Goal: Navigation & Orientation: Find specific page/section

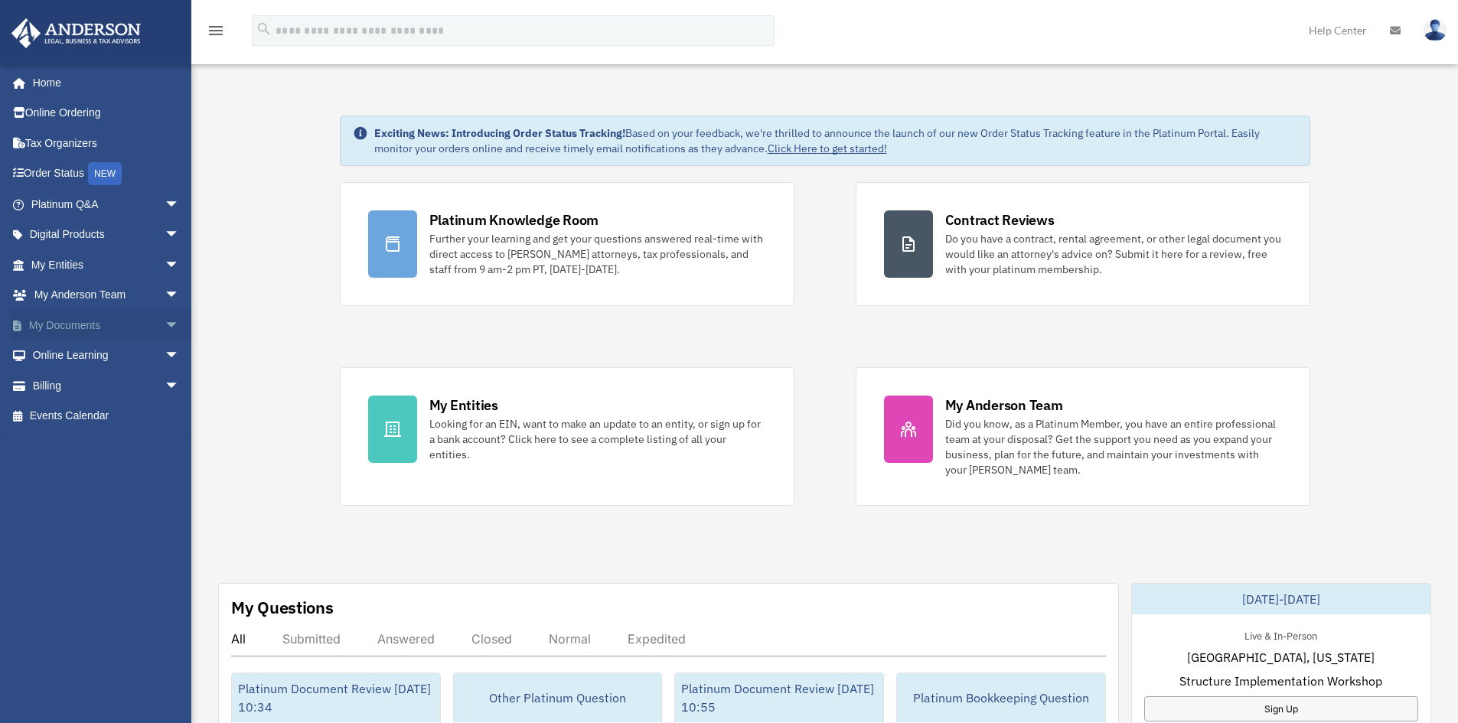
click at [165, 326] on span "arrow_drop_down" at bounding box center [180, 325] width 31 height 31
click at [165, 326] on span "arrow_drop_up" at bounding box center [180, 325] width 31 height 31
click at [165, 201] on span "arrow_drop_down" at bounding box center [180, 204] width 31 height 31
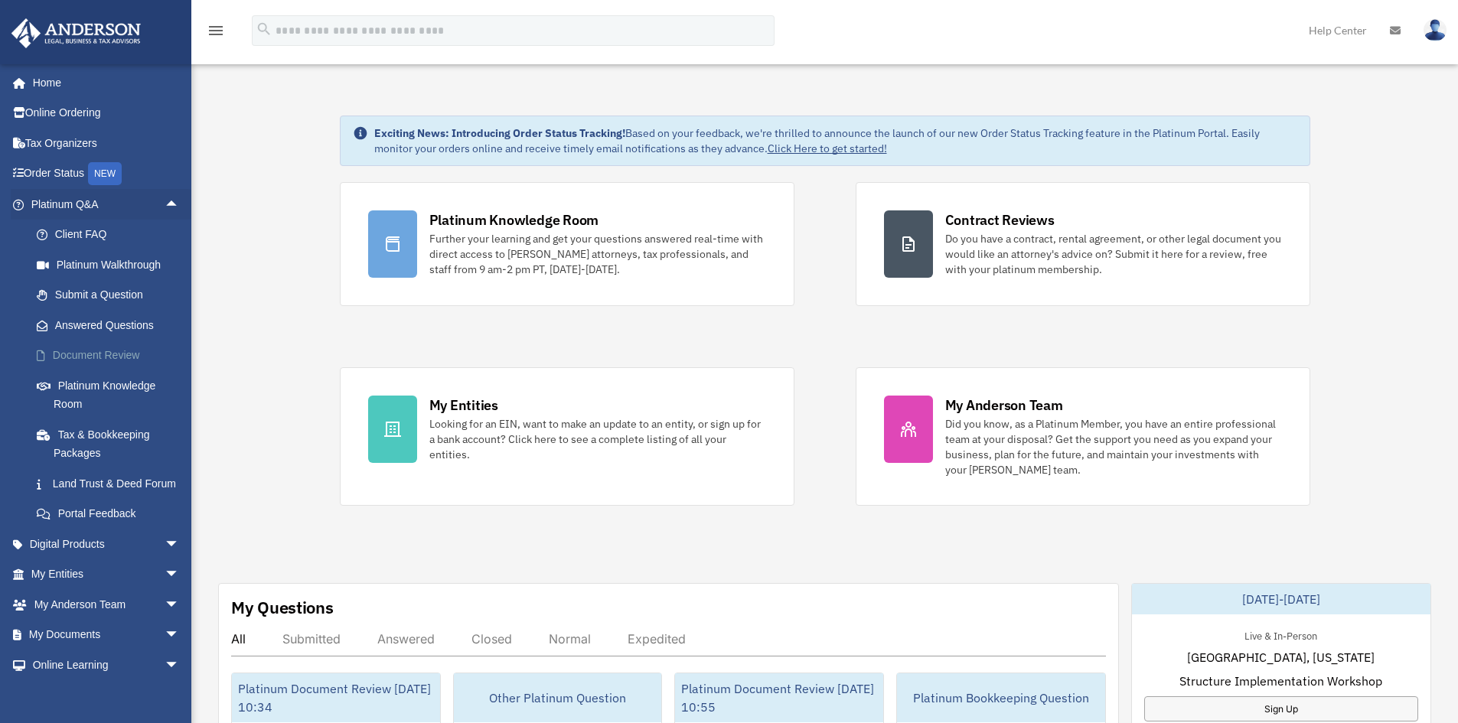
click at [112, 351] on link "Document Review" at bounding box center [111, 356] width 181 height 31
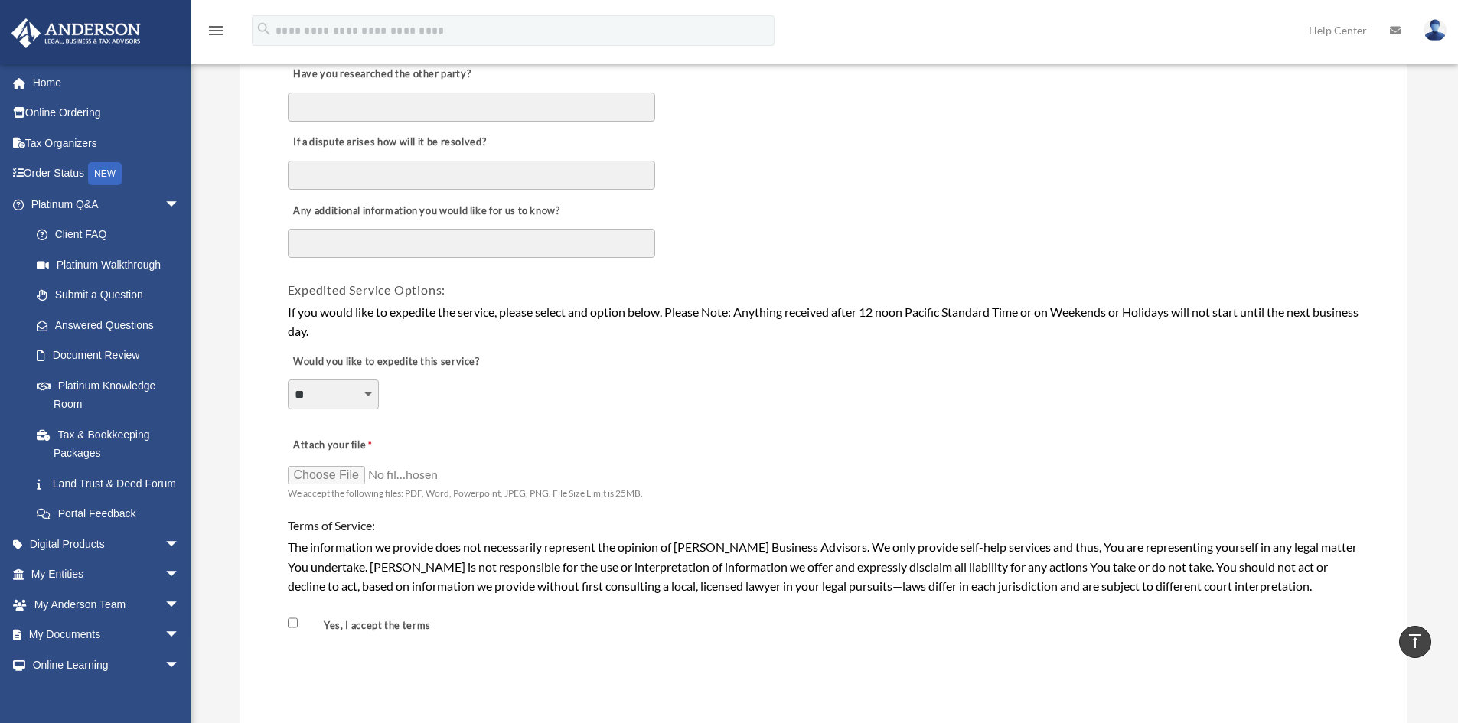
scroll to position [918, 0]
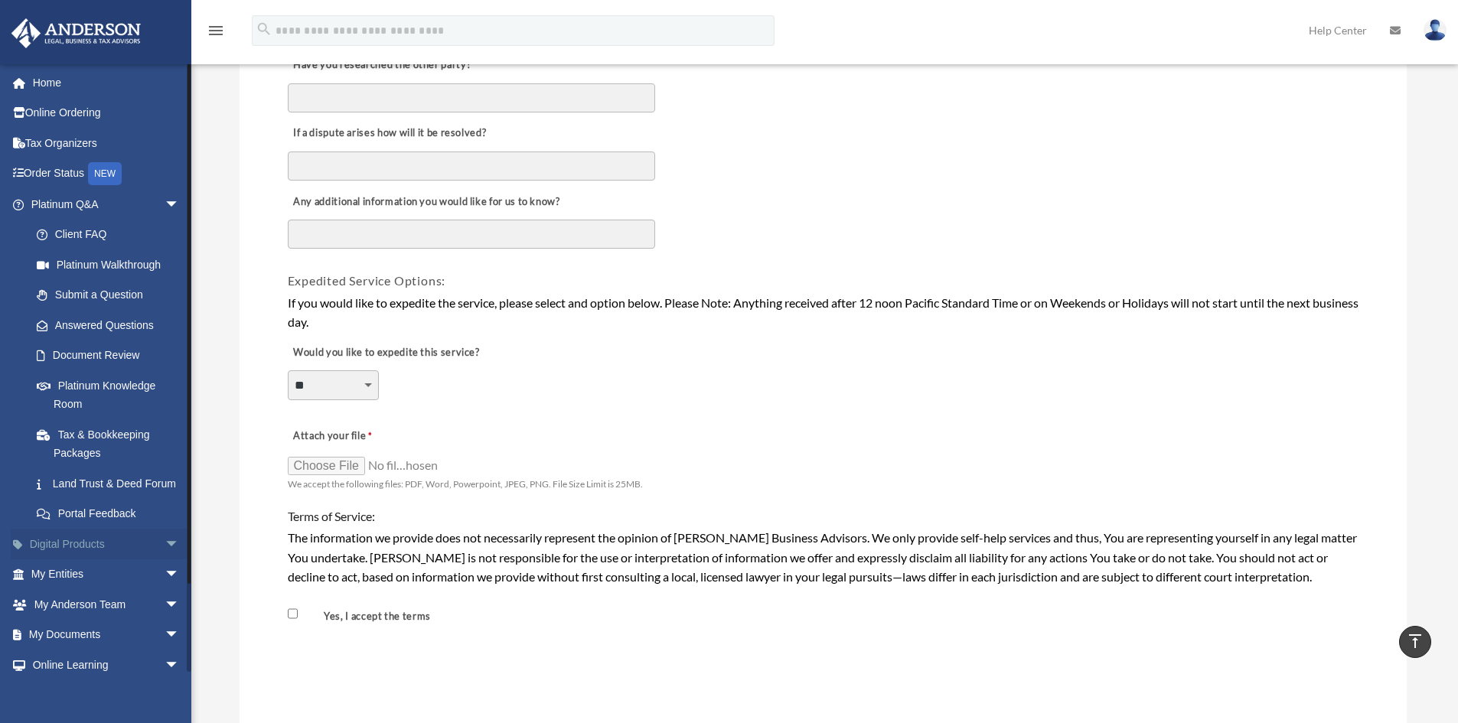
click at [106, 559] on link "Digital Products arrow_drop_down" at bounding box center [107, 544] width 192 height 31
click at [165, 559] on span "arrow_drop_down" at bounding box center [180, 544] width 31 height 31
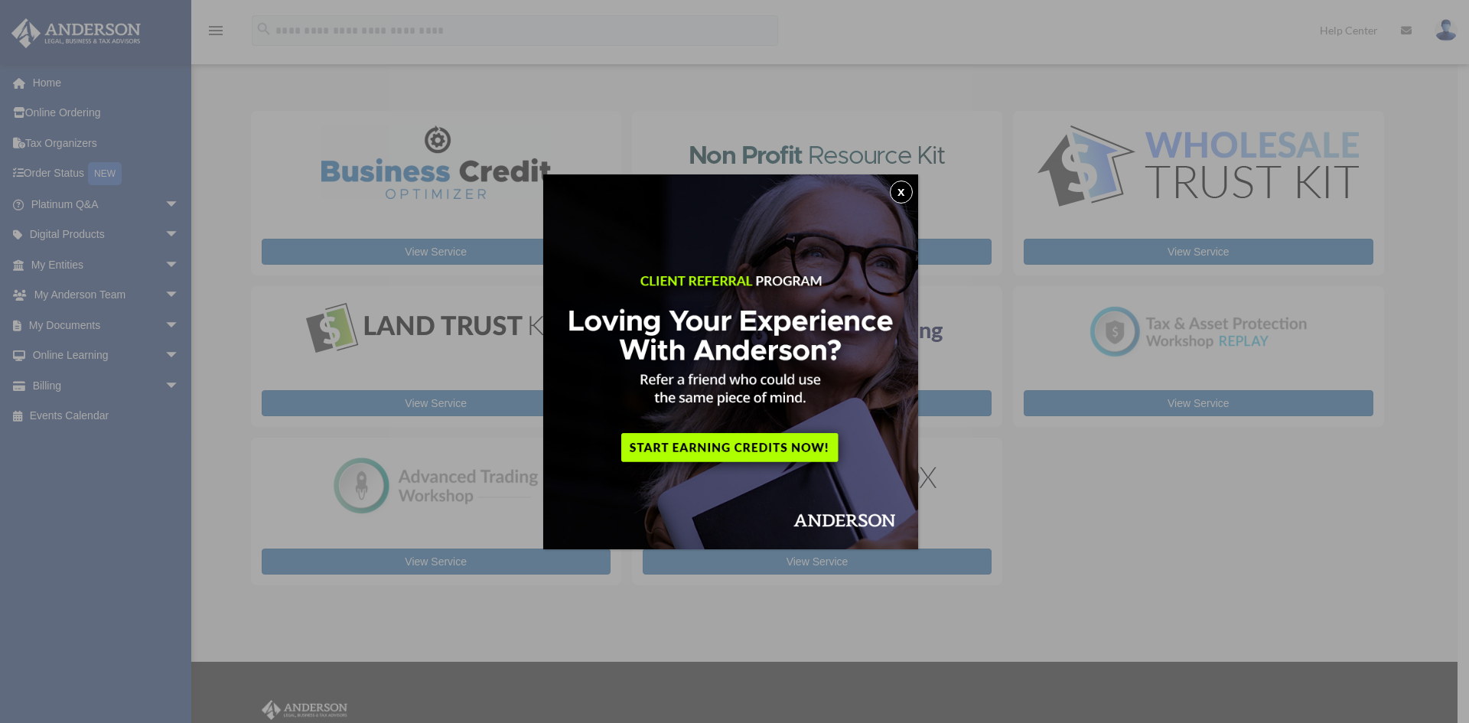
click at [897, 189] on button "x" at bounding box center [901, 192] width 23 height 23
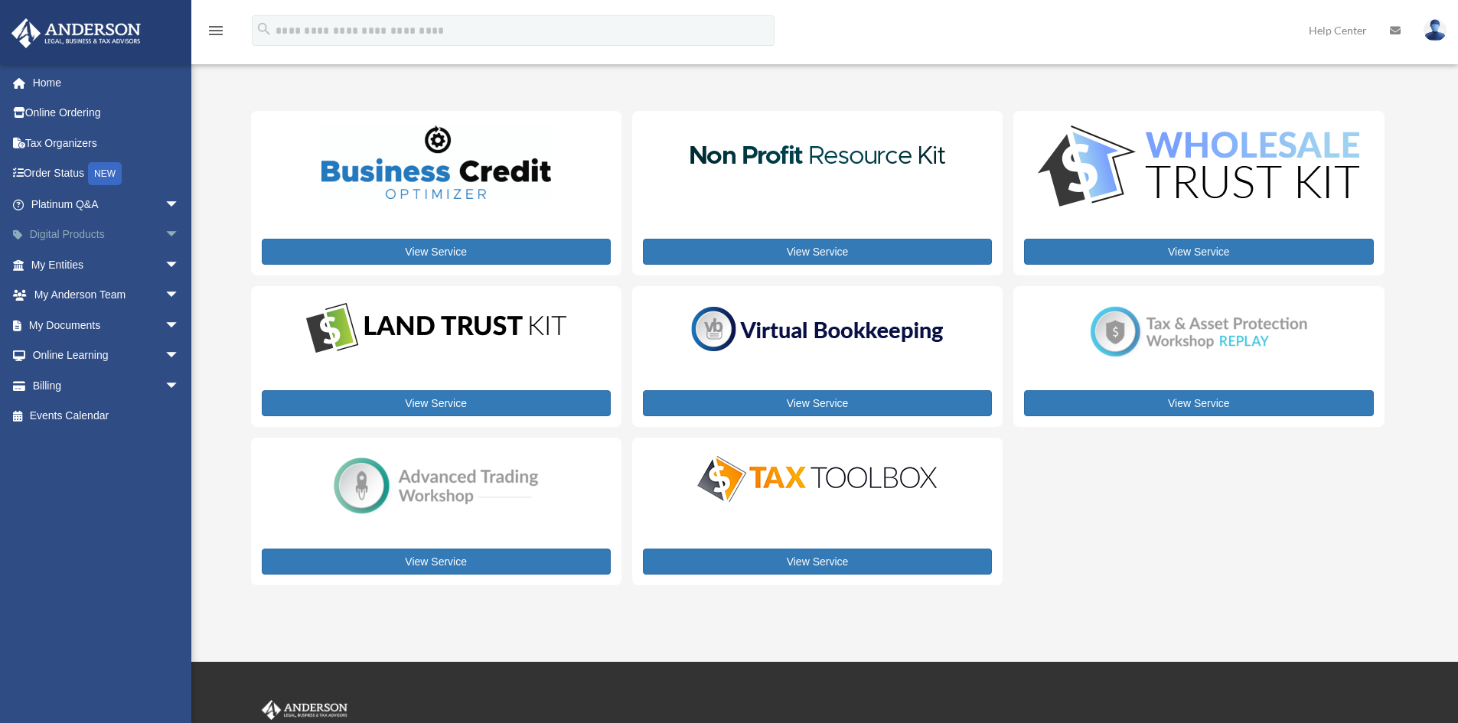
click at [165, 232] on span "arrow_drop_down" at bounding box center [180, 235] width 31 height 31
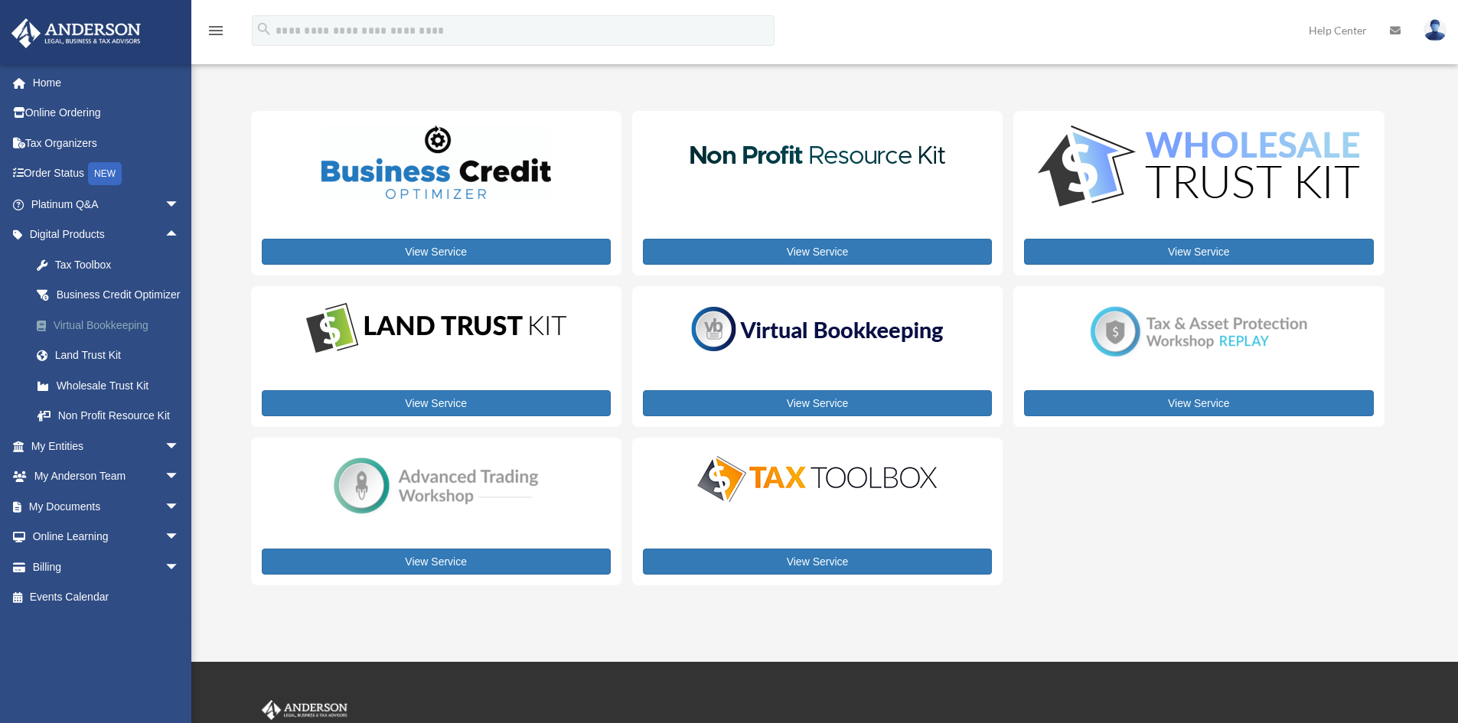
click at [107, 335] on div "Virtual Bookkeeping" at bounding box center [119, 325] width 130 height 19
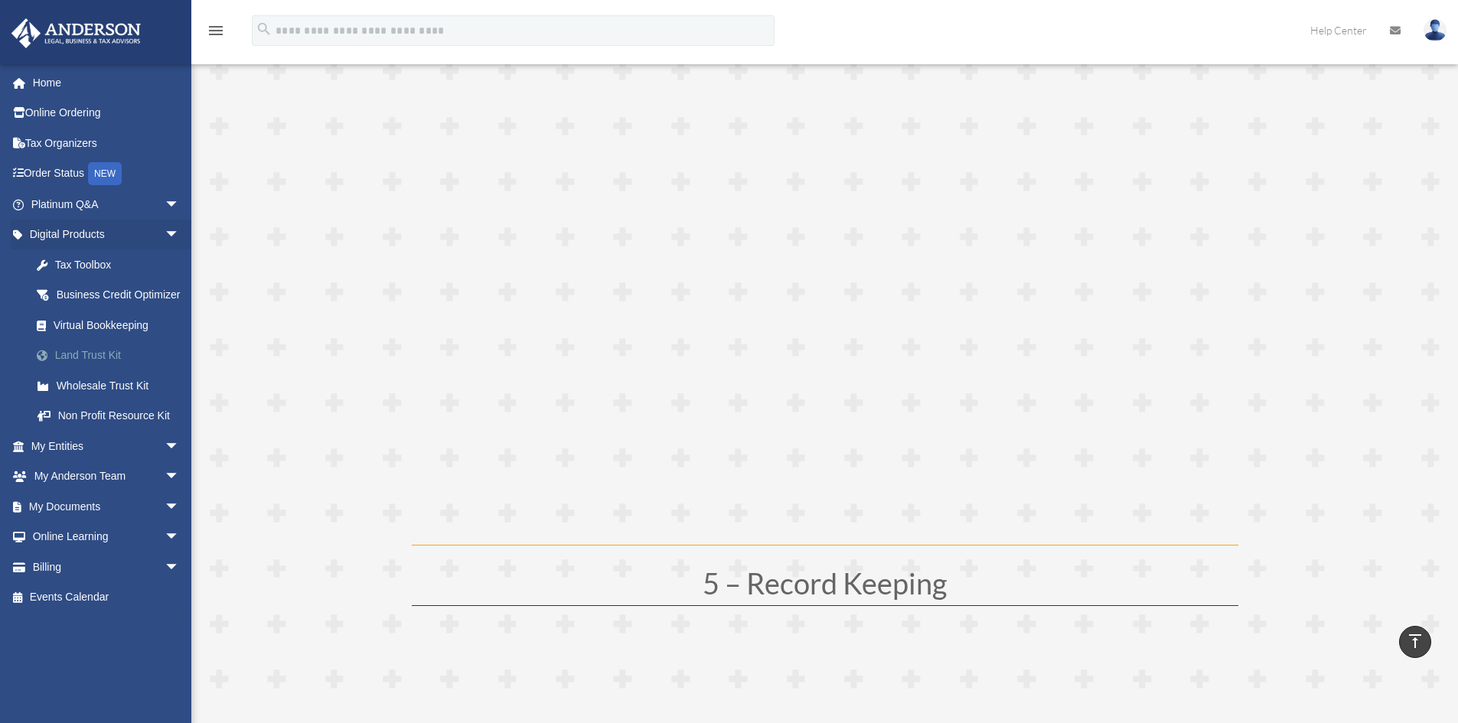
scroll to position [1760, 0]
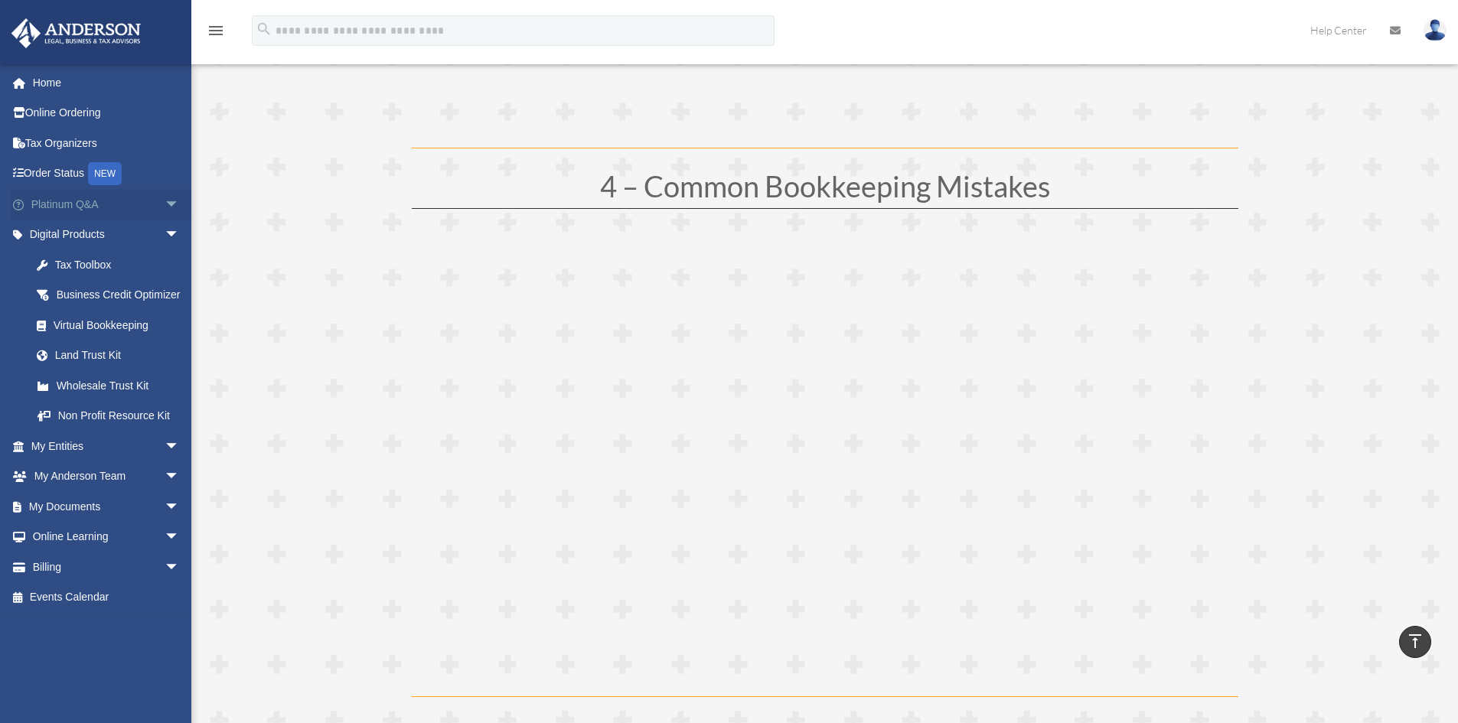
click at [165, 202] on span "arrow_drop_down" at bounding box center [180, 204] width 31 height 31
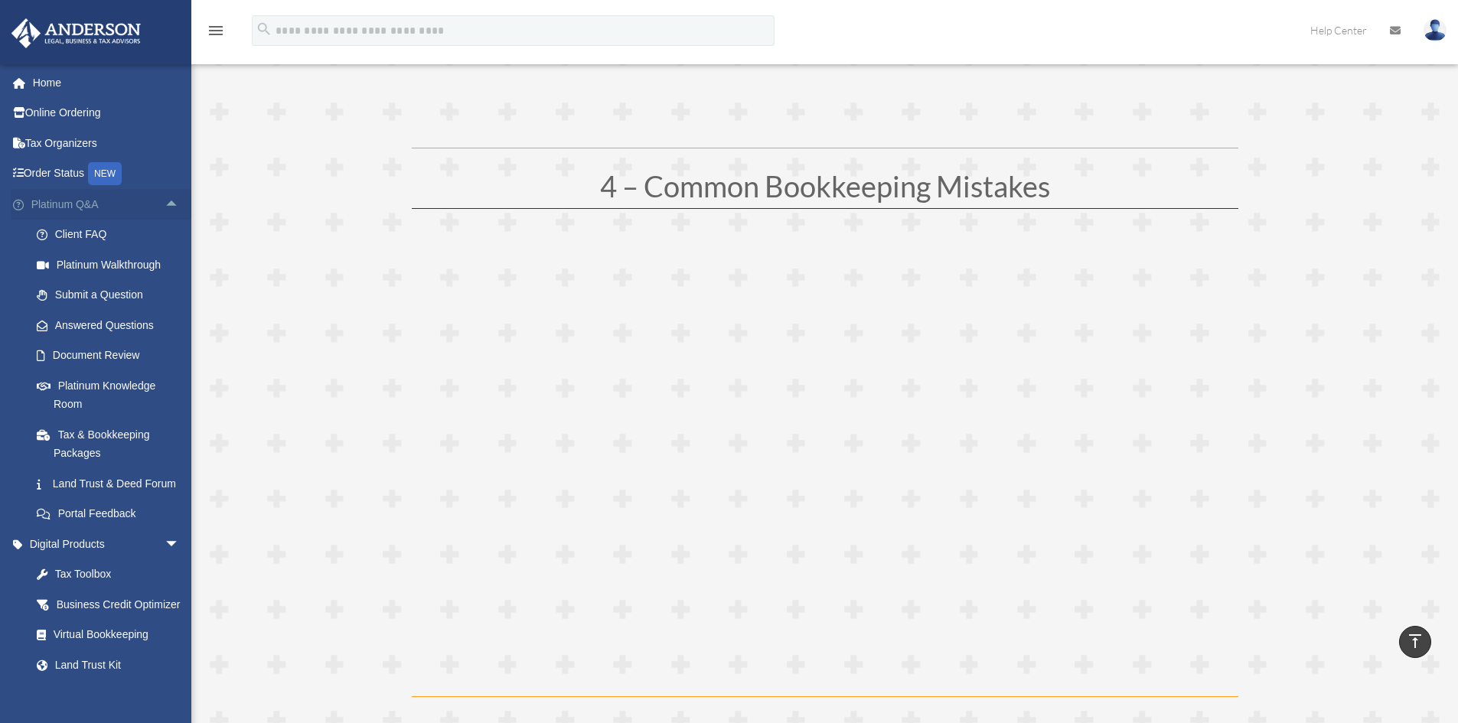
click at [165, 200] on span "arrow_drop_up" at bounding box center [180, 204] width 31 height 31
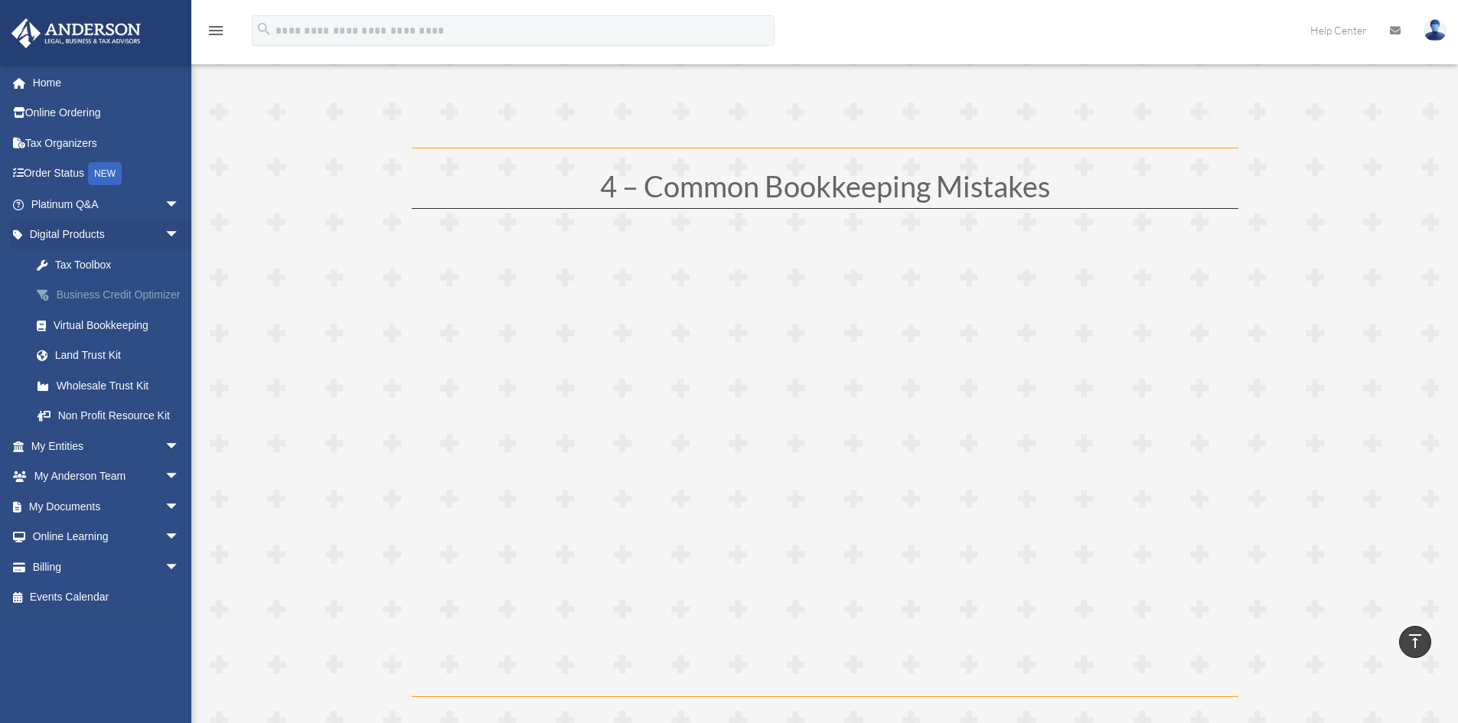
click at [96, 302] on div "Business Credit Optimizer" at bounding box center [119, 294] width 130 height 19
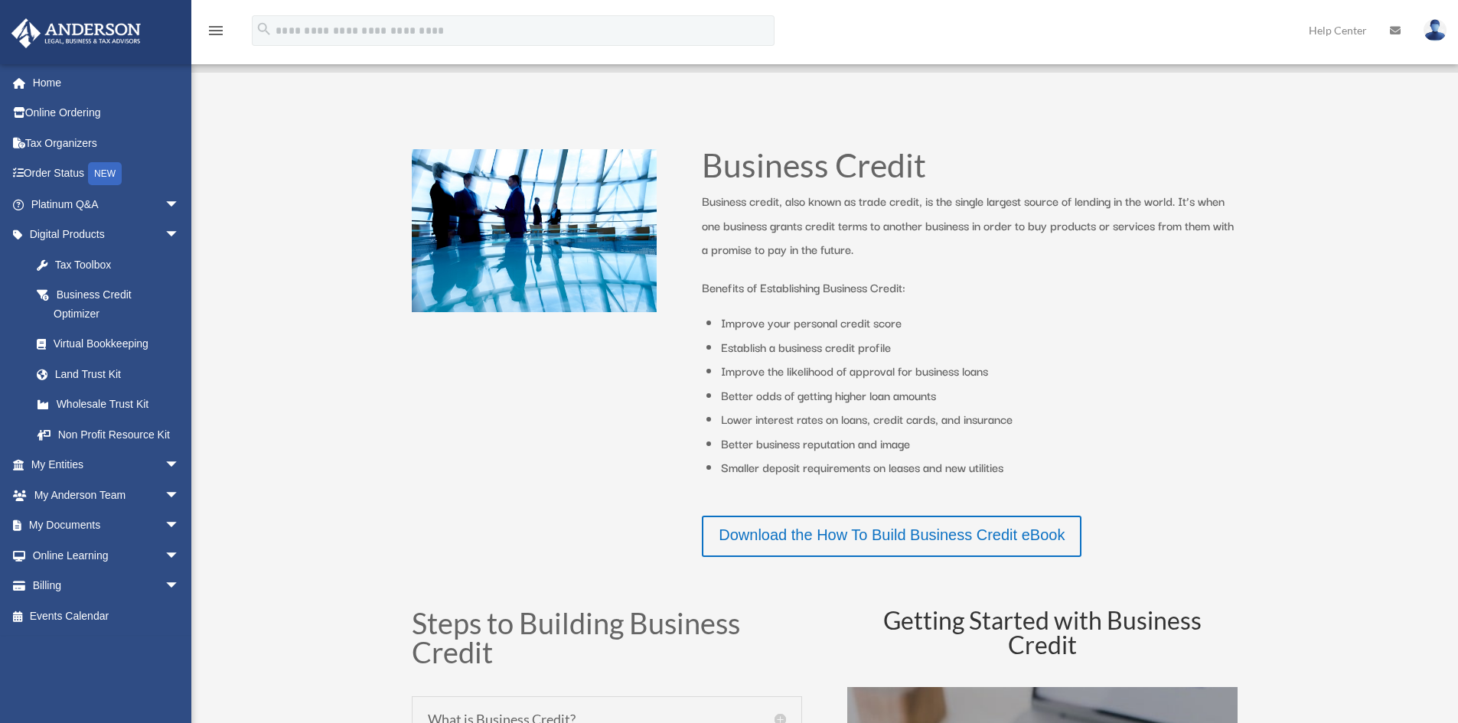
scroll to position [230, 0]
